Goal: Book appointment/travel/reservation

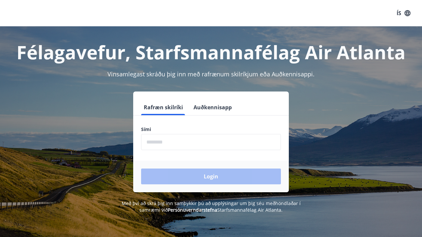
click at [237, 146] on input "phone" at bounding box center [211, 142] width 140 height 16
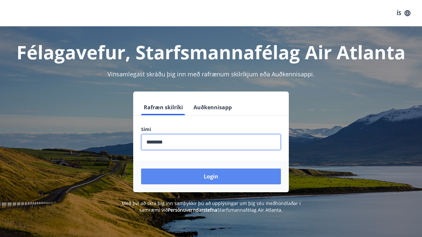
type input "********"
click at [242, 178] on button "Login" at bounding box center [211, 177] width 140 height 16
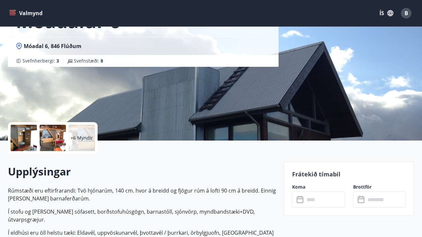
scroll to position [57, 0]
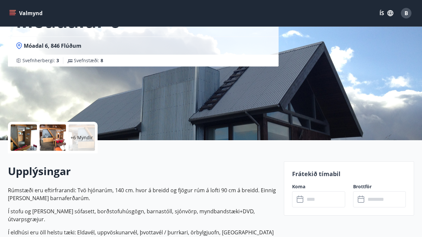
click at [82, 139] on p "+6 Myndir" at bounding box center [82, 138] width 22 height 7
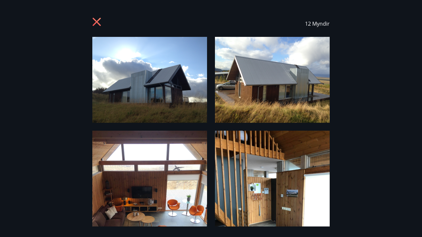
scroll to position [0, 0]
click at [101, 23] on icon at bounding box center [97, 22] width 11 height 11
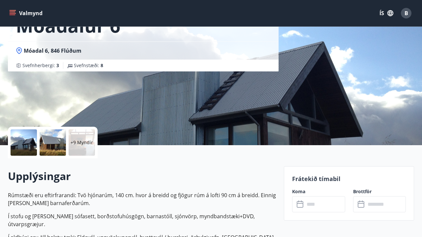
scroll to position [52, 0]
click at [294, 204] on div "​ ​" at bounding box center [318, 205] width 53 height 16
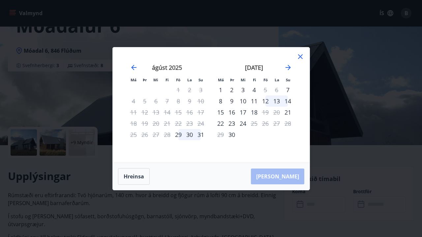
click at [269, 102] on div "12" at bounding box center [265, 101] width 11 height 11
click at [266, 102] on div "12" at bounding box center [265, 101] width 11 height 11
click at [240, 182] on div "Hreinsa Taka Frá" at bounding box center [211, 176] width 197 height 27
click at [137, 171] on button "Hreinsa" at bounding box center [134, 177] width 32 height 16
click at [263, 100] on div "12" at bounding box center [265, 101] width 11 height 11
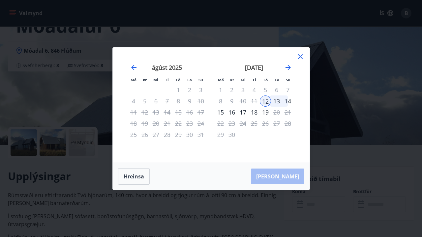
click at [289, 100] on div "14" at bounding box center [287, 101] width 11 height 11
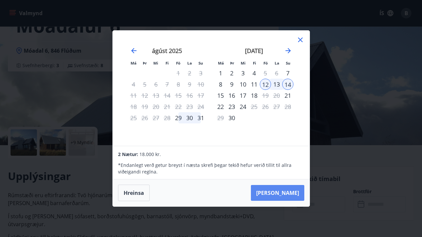
click at [288, 189] on button "Taka Frá" at bounding box center [277, 193] width 53 height 16
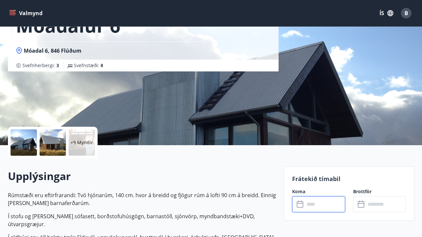
type input "******"
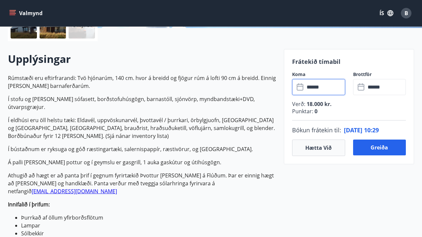
scroll to position [170, 0]
click at [373, 149] on button "Greiða" at bounding box center [379, 148] width 53 height 16
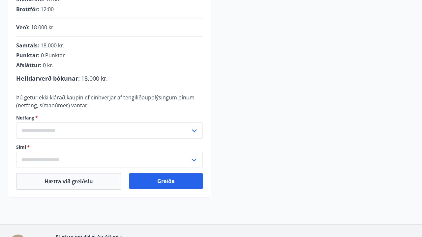
scroll to position [149, 0]
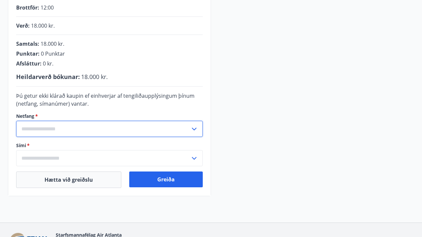
click at [51, 128] on input "text" at bounding box center [103, 129] width 174 height 16
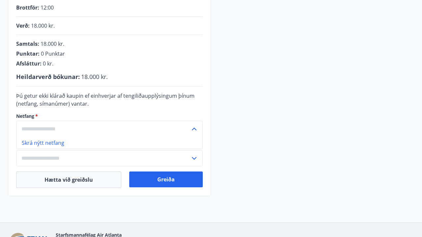
click at [49, 144] on li "Skrá nýtt netfang" at bounding box center [109, 143] width 186 height 12
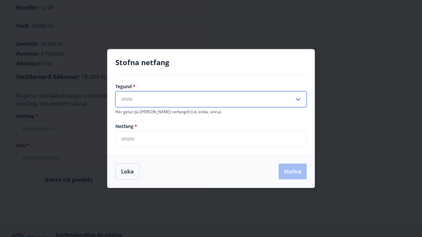
click at [134, 105] on input "text" at bounding box center [204, 99] width 179 height 16
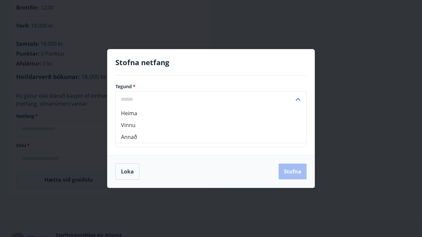
click at [132, 136] on li "Annað" at bounding box center [211, 137] width 191 height 12
type input "*****"
click at [142, 142] on input "email" at bounding box center [210, 139] width 191 height 16
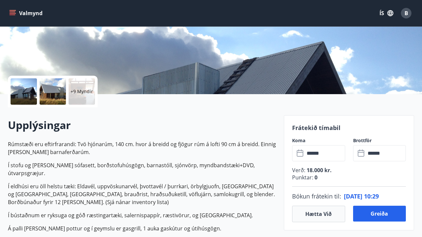
scroll to position [104, 0]
click at [364, 213] on button "Greiða" at bounding box center [379, 214] width 53 height 16
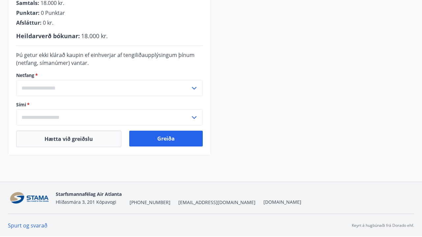
scroll to position [190, 0]
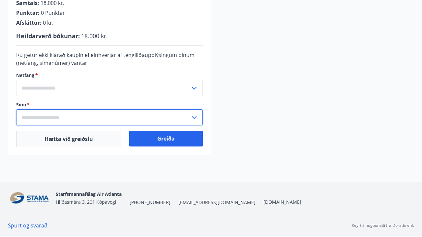
click at [69, 118] on input "text" at bounding box center [103, 117] width 174 height 16
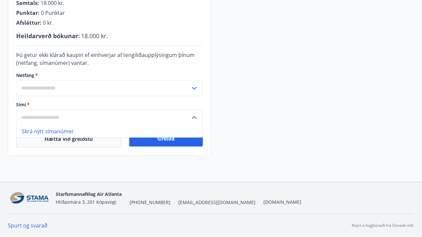
click at [211, 155] on div "Móadalur 6 Móadal 6, 846 Flúðum Dagsetningar : [DATE] - [DATE] Komutími : 16:00…" at bounding box center [211, 27] width 406 height 257
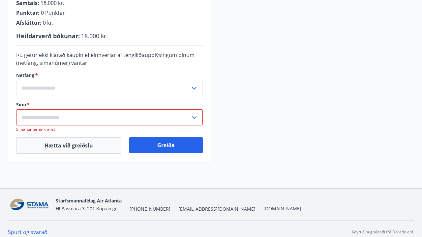
click at [196, 90] on icon at bounding box center [194, 88] width 8 height 8
click at [119, 89] on input "text" at bounding box center [103, 88] width 174 height 16
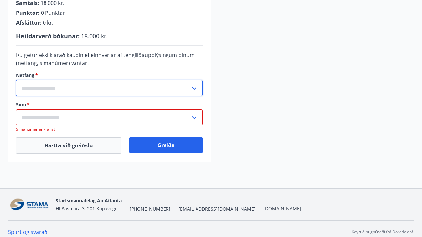
click at [56, 115] on input "text" at bounding box center [103, 117] width 174 height 16
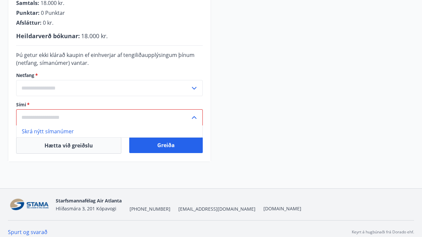
click at [59, 131] on li "Skrá nýtt símanúmer" at bounding box center [109, 132] width 186 height 12
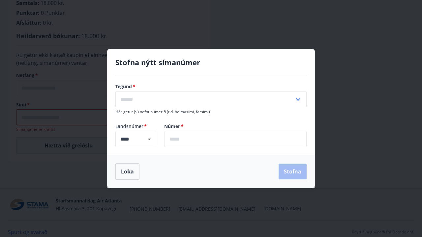
click at [59, 131] on div "Stofna nýtt símanúmer Tegund   * ​ Hér getur þú nefnt númerið (t.d. heimasími, …" at bounding box center [211, 118] width 422 height 237
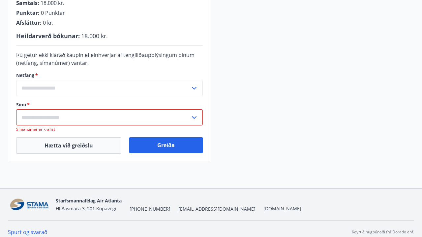
click at [138, 137] on div "Dagsetningar : [DATE] - [DATE] Komutími : 16:00 Brottför : 12:00 Verð : 18.000 …" at bounding box center [109, 48] width 202 height 227
click at [197, 90] on icon at bounding box center [194, 88] width 8 height 8
click at [69, 102] on li "Skrá nýtt netfang" at bounding box center [109, 102] width 186 height 12
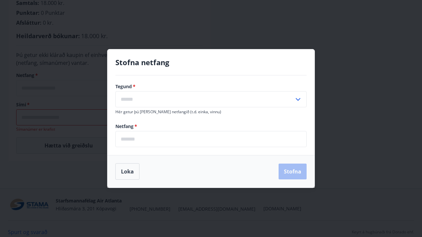
click at [135, 98] on input "text" at bounding box center [204, 99] width 179 height 16
click at [134, 110] on li "Heima" at bounding box center [211, 114] width 191 height 12
type input "*****"
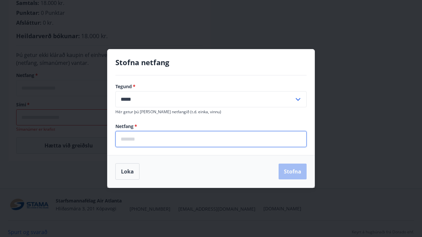
click at [134, 138] on input "email" at bounding box center [210, 139] width 191 height 16
type input "**********"
click at [286, 168] on button "Stofna" at bounding box center [293, 172] width 28 height 16
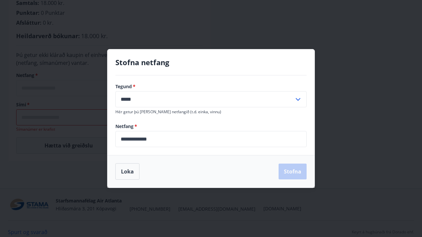
type input "**********"
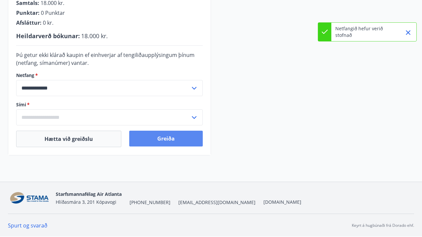
click at [180, 141] on button "Greiða" at bounding box center [166, 139] width 74 height 16
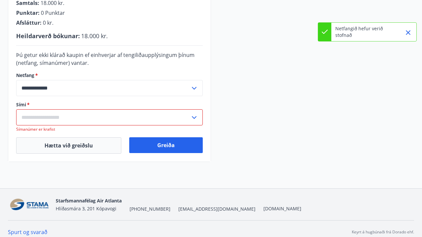
click at [133, 118] on input "text" at bounding box center [103, 117] width 174 height 16
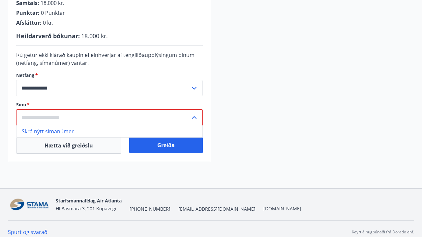
click at [119, 162] on div "**********" at bounding box center [109, 48] width 202 height 227
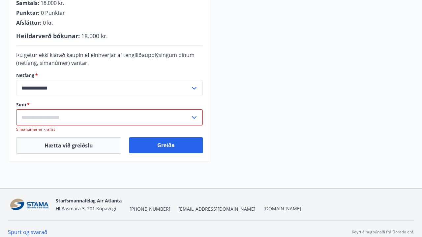
click at [67, 120] on input "text" at bounding box center [103, 117] width 174 height 16
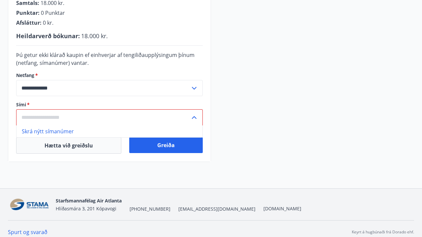
click at [60, 131] on li "Skrá nýtt símanúmer" at bounding box center [109, 132] width 186 height 12
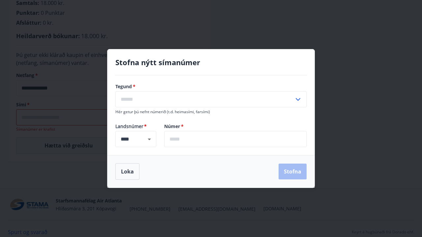
click at [139, 104] on input "text" at bounding box center [204, 99] width 179 height 16
click at [141, 115] on li "Farsími" at bounding box center [211, 114] width 191 height 12
type input "*******"
click at [177, 136] on input "text" at bounding box center [235, 139] width 142 height 16
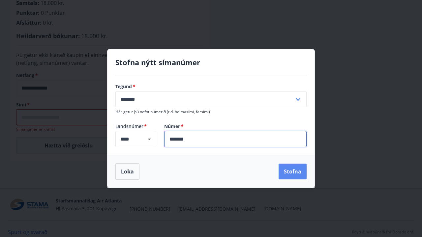
type input "*******"
click at [289, 167] on button "Stofna" at bounding box center [293, 172] width 28 height 16
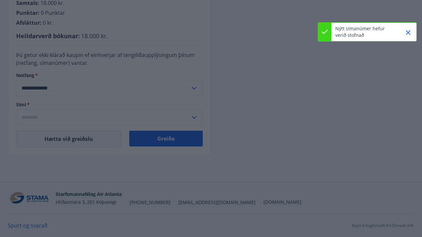
type input "**********"
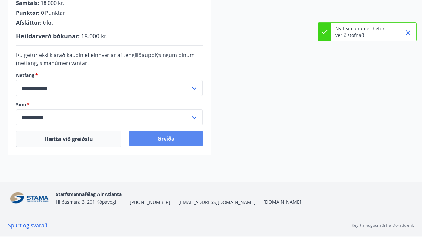
click at [172, 141] on button "Greiða" at bounding box center [166, 139] width 74 height 16
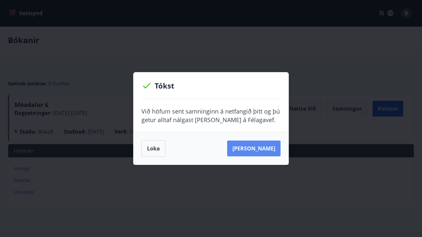
click at [262, 152] on button "Sjá samning" at bounding box center [253, 149] width 53 height 16
